Goal: Navigation & Orientation: Find specific page/section

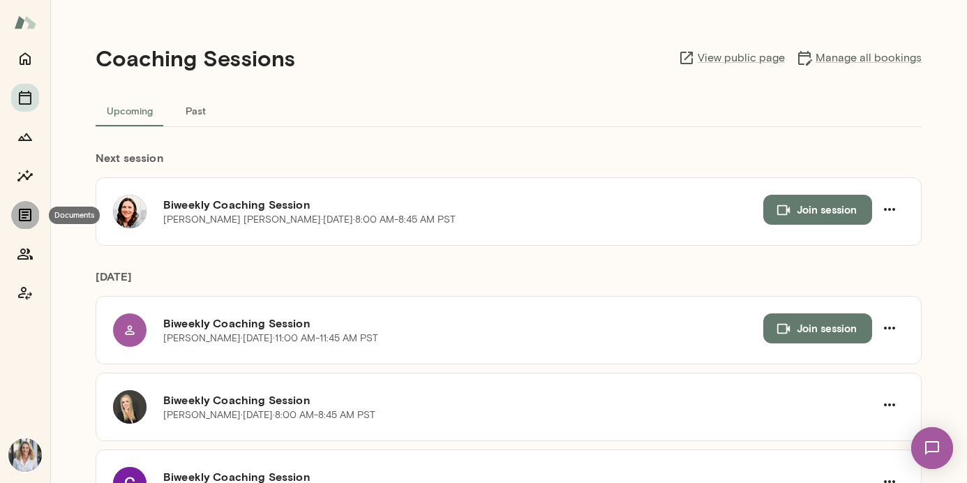
click at [23, 216] on icon "Documents" at bounding box center [25, 215] width 17 height 17
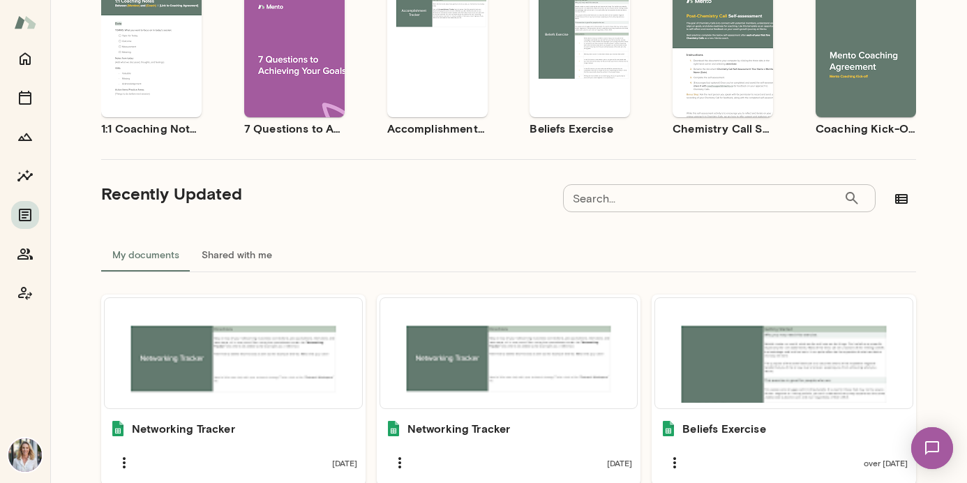
scroll to position [149, 0]
click at [27, 257] on icon "Members" at bounding box center [24, 253] width 15 height 11
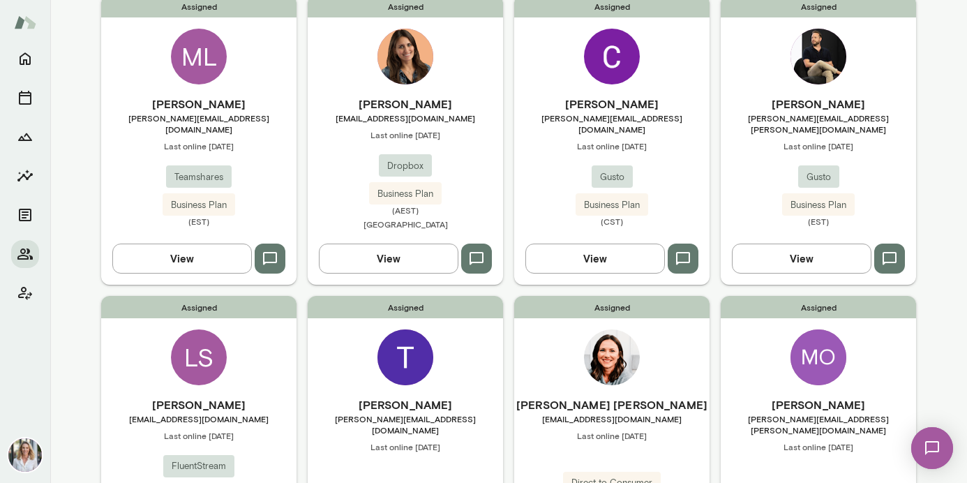
click at [549, 356] on div "Assigned [PERSON_NAME] [PERSON_NAME] [PERSON_NAME][EMAIL_ADDRESS][DOMAIN_NAME] …" at bounding box center [611, 435] width 195 height 278
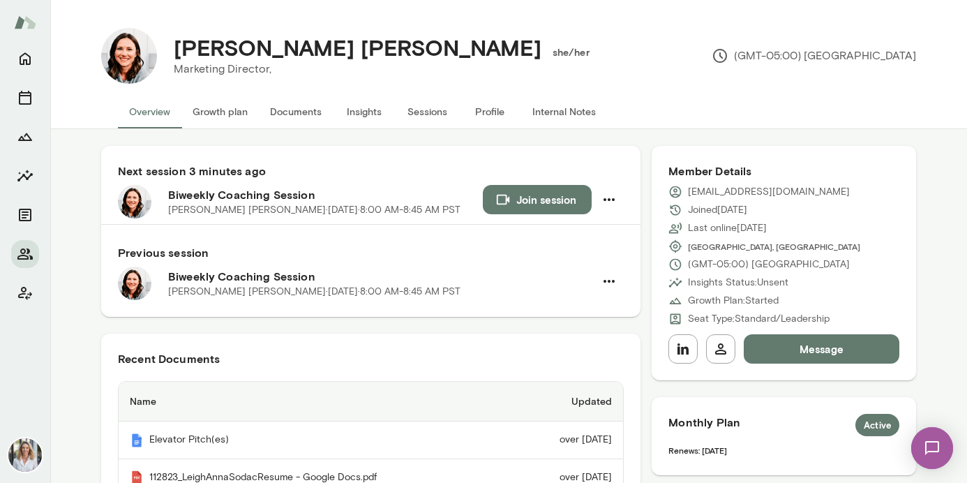
click at [302, 107] on button "Documents" at bounding box center [296, 112] width 74 height 34
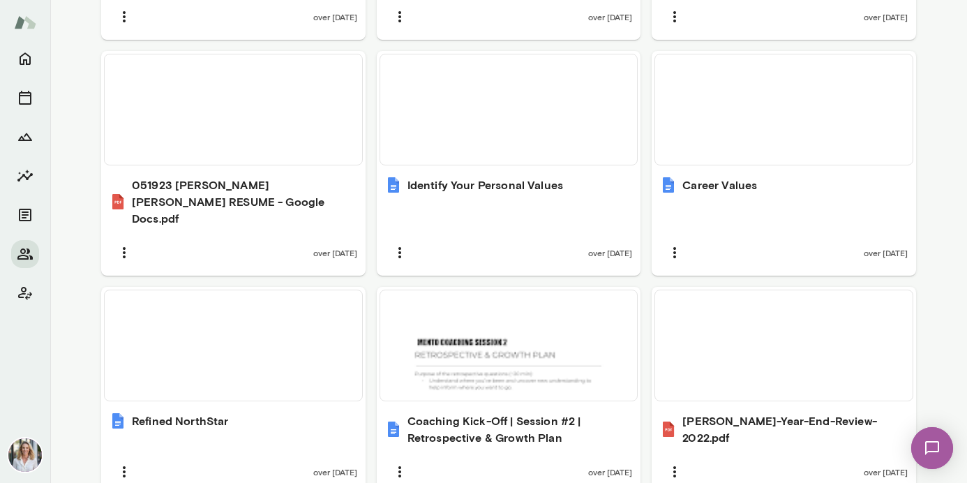
scroll to position [1011, 0]
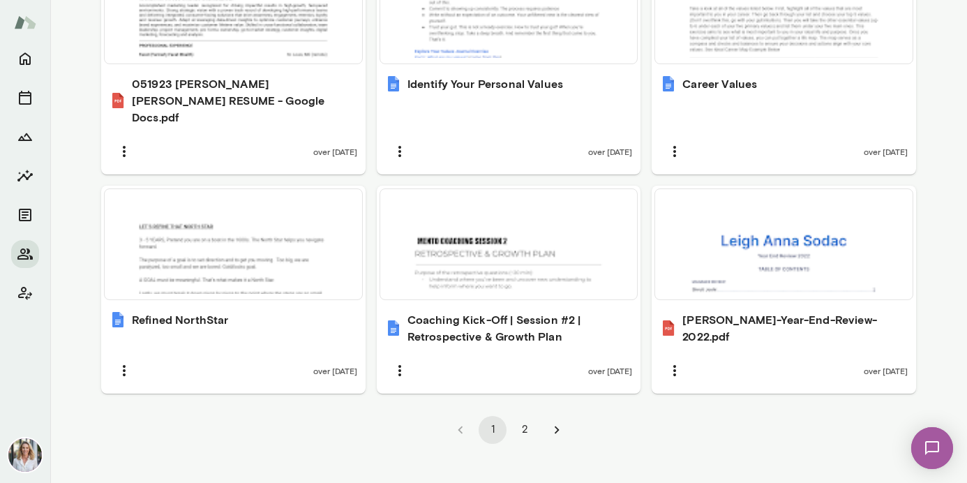
click at [556, 426] on icon "Go to next page" at bounding box center [557, 430] width 5 height 8
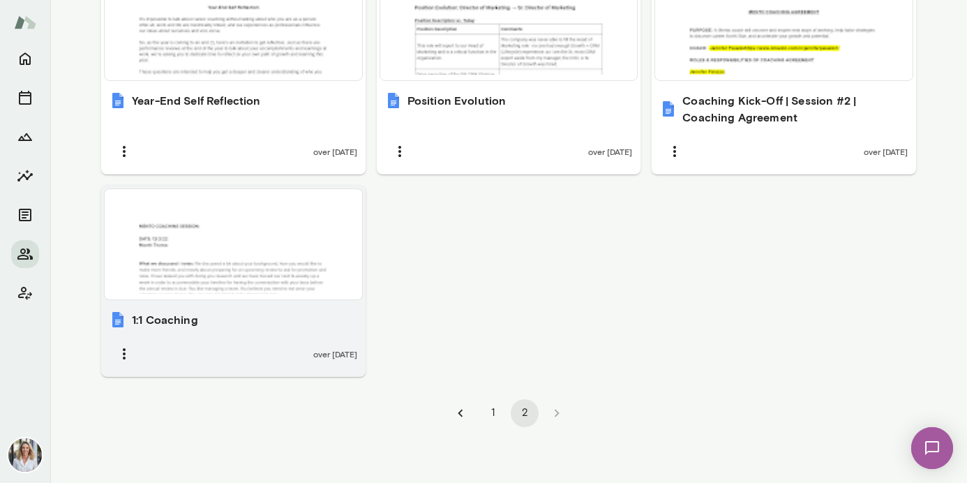
click at [271, 249] on div at bounding box center [233, 244] width 246 height 99
